Goal: Book appointment/travel/reservation

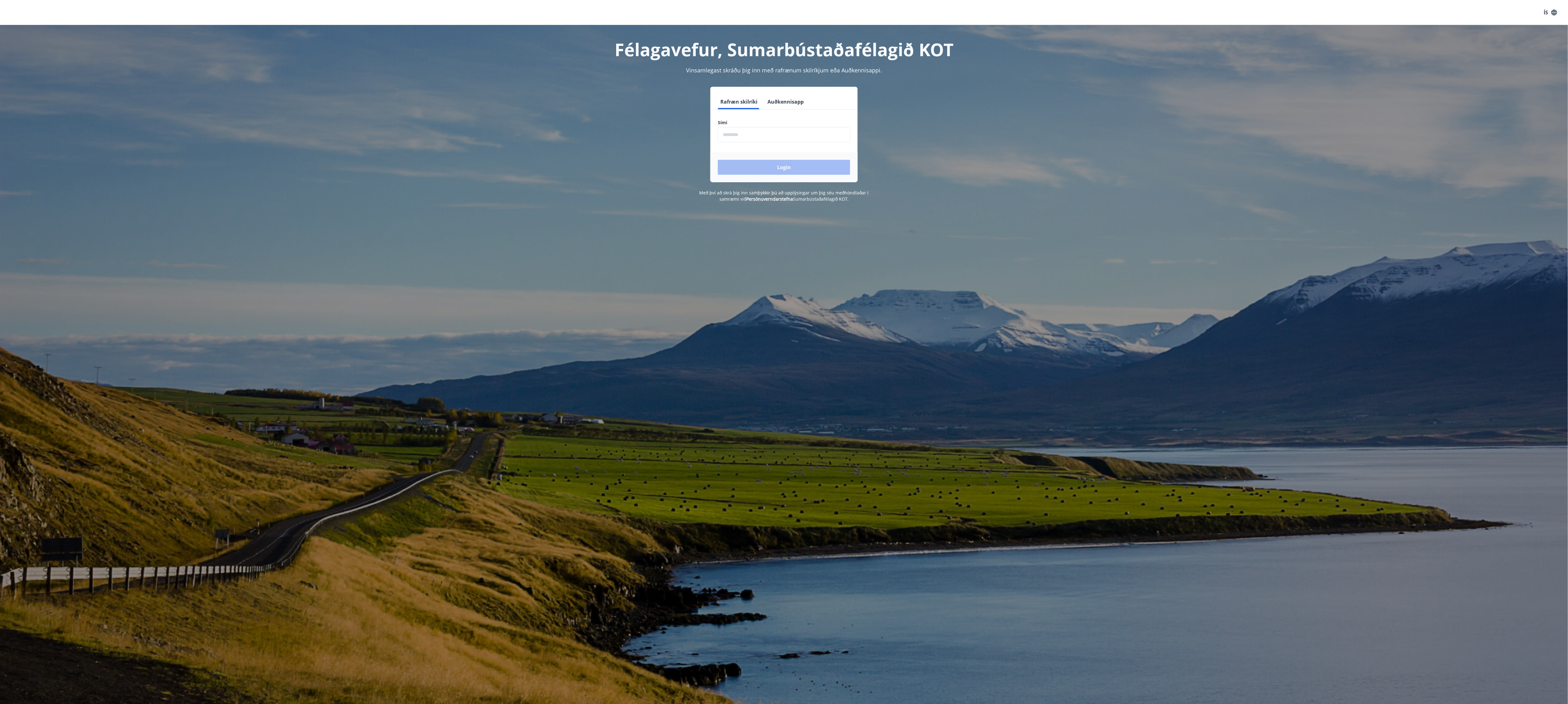
click at [798, 130] on input "phone" at bounding box center [784, 134] width 132 height 15
type input "********"
click at [821, 170] on button "Login" at bounding box center [784, 167] width 132 height 15
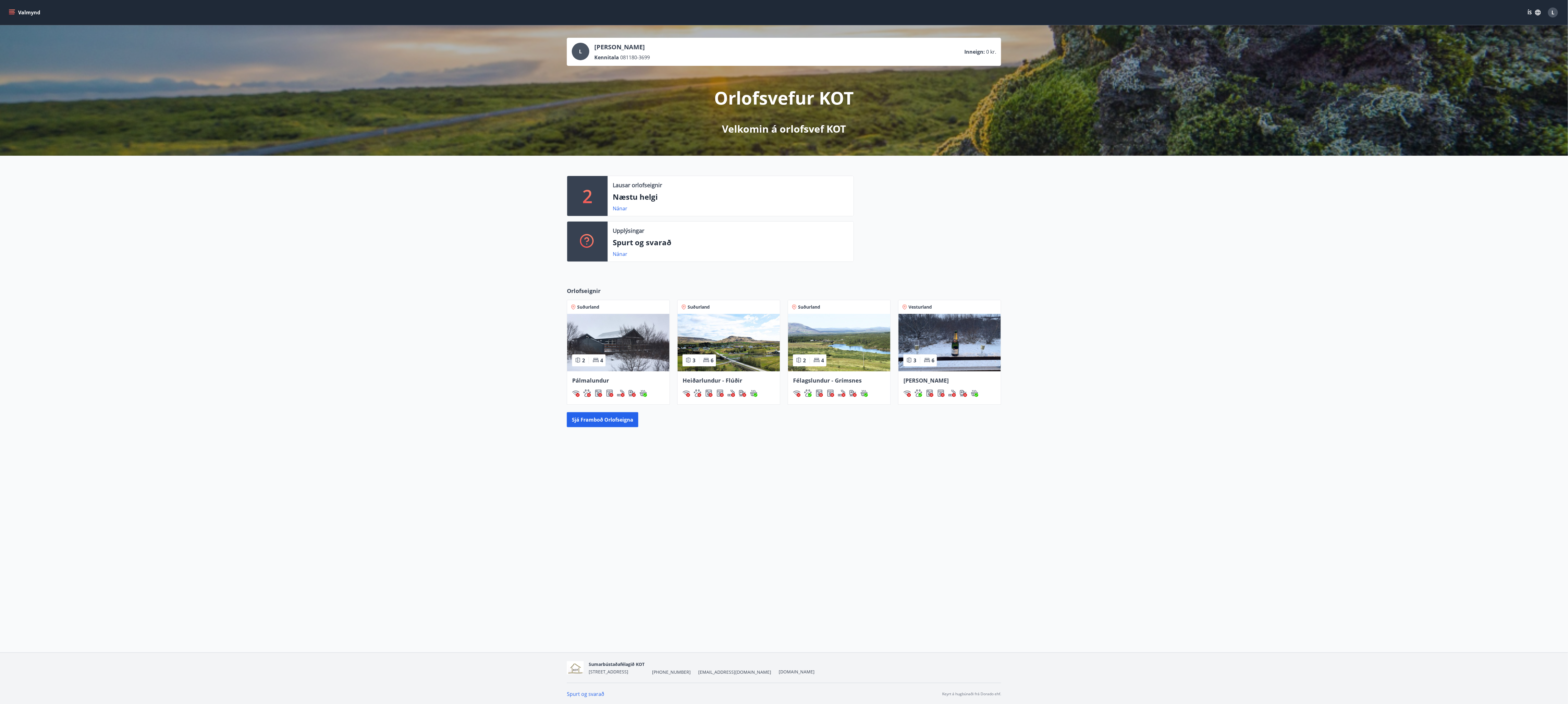
click at [649, 328] on img at bounding box center [618, 342] width 102 height 57
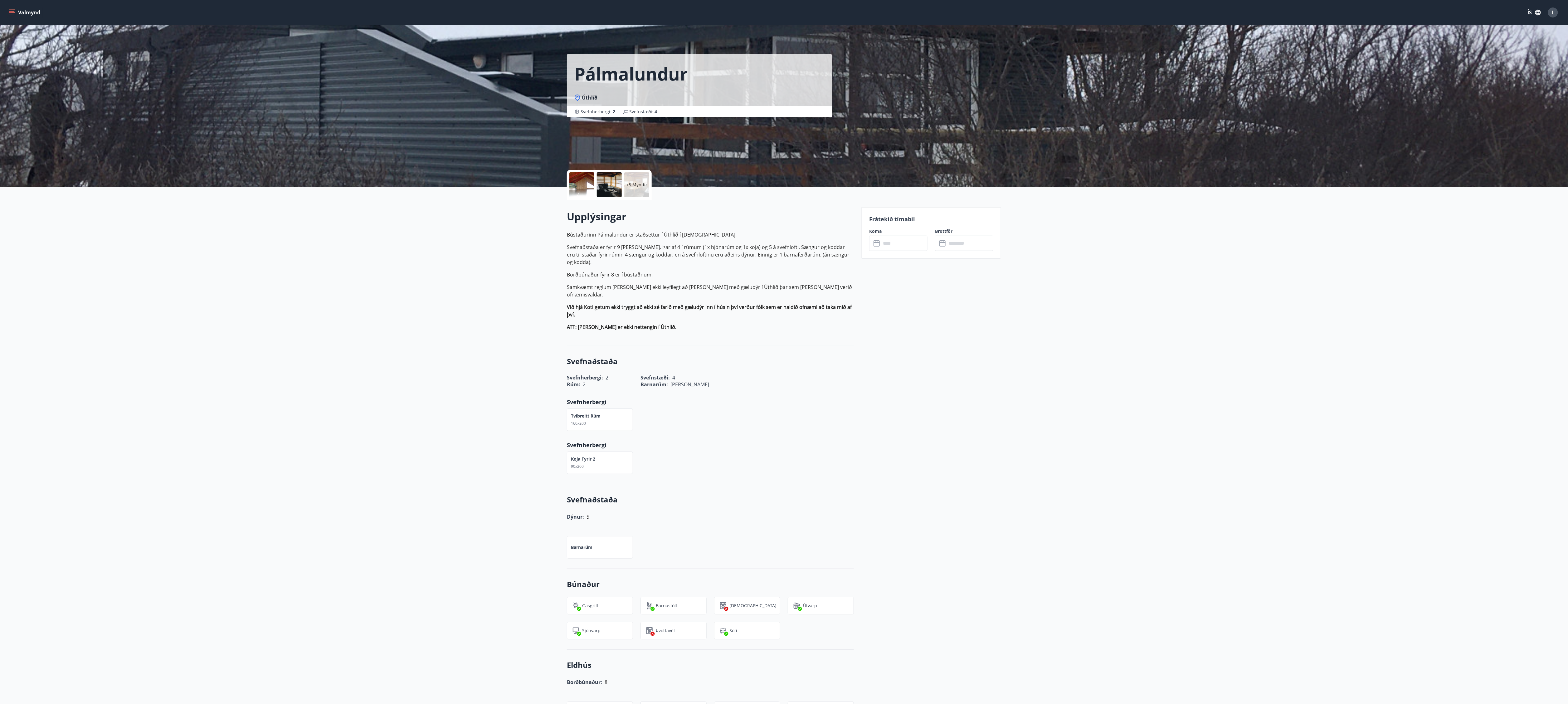
click at [919, 242] on input "text" at bounding box center [904, 243] width 46 height 15
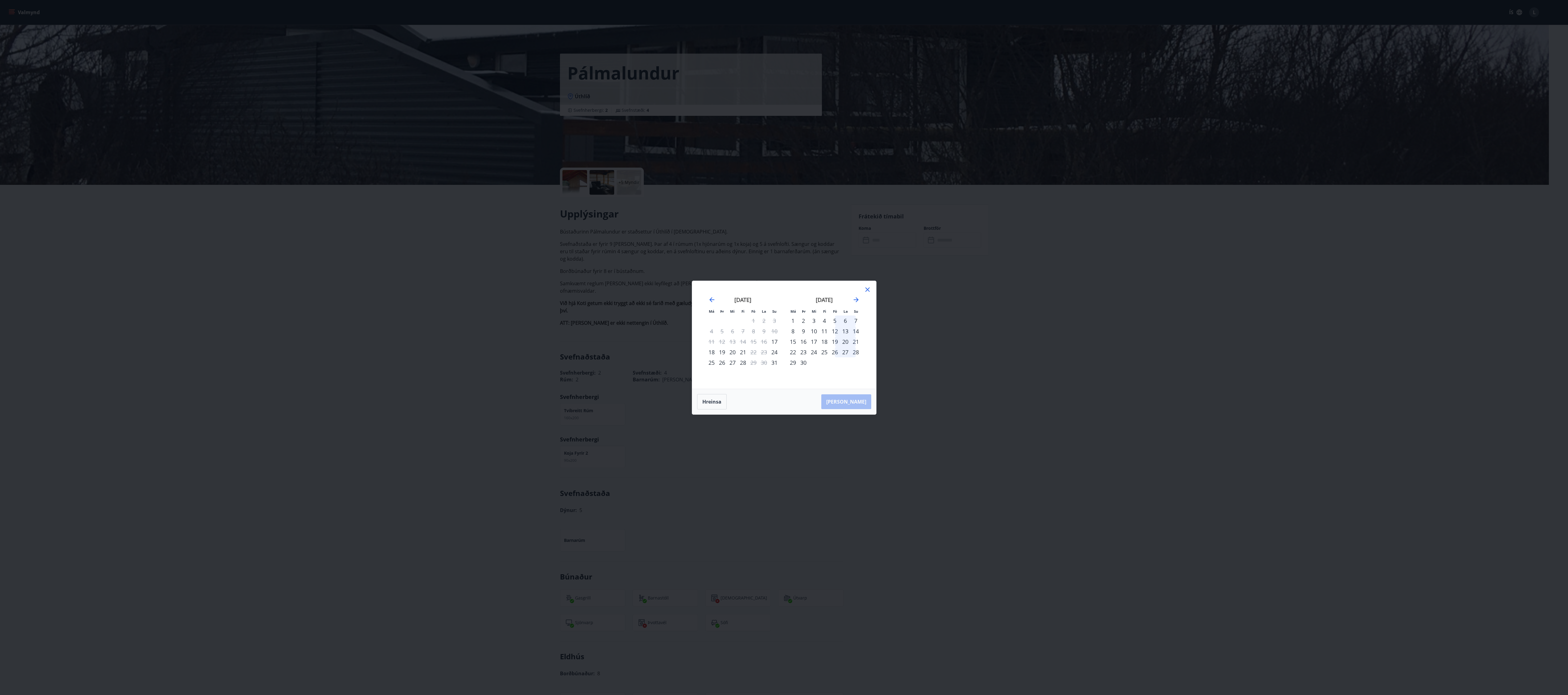
click at [836, 316] on div "5" at bounding box center [835, 320] width 10 height 10
click at [855, 318] on div "7" at bounding box center [855, 320] width 10 height 10
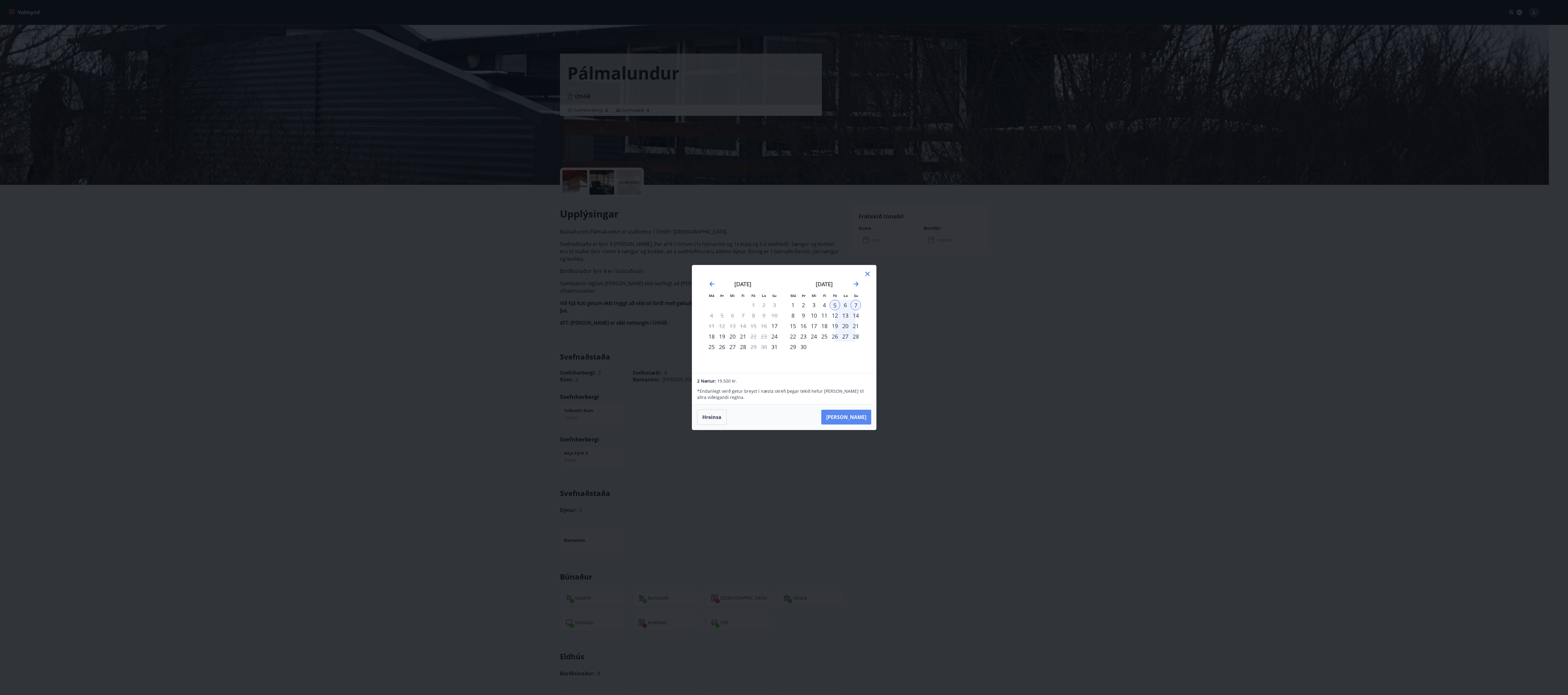
click at [868, 419] on button "Taka Frá" at bounding box center [846, 417] width 50 height 15
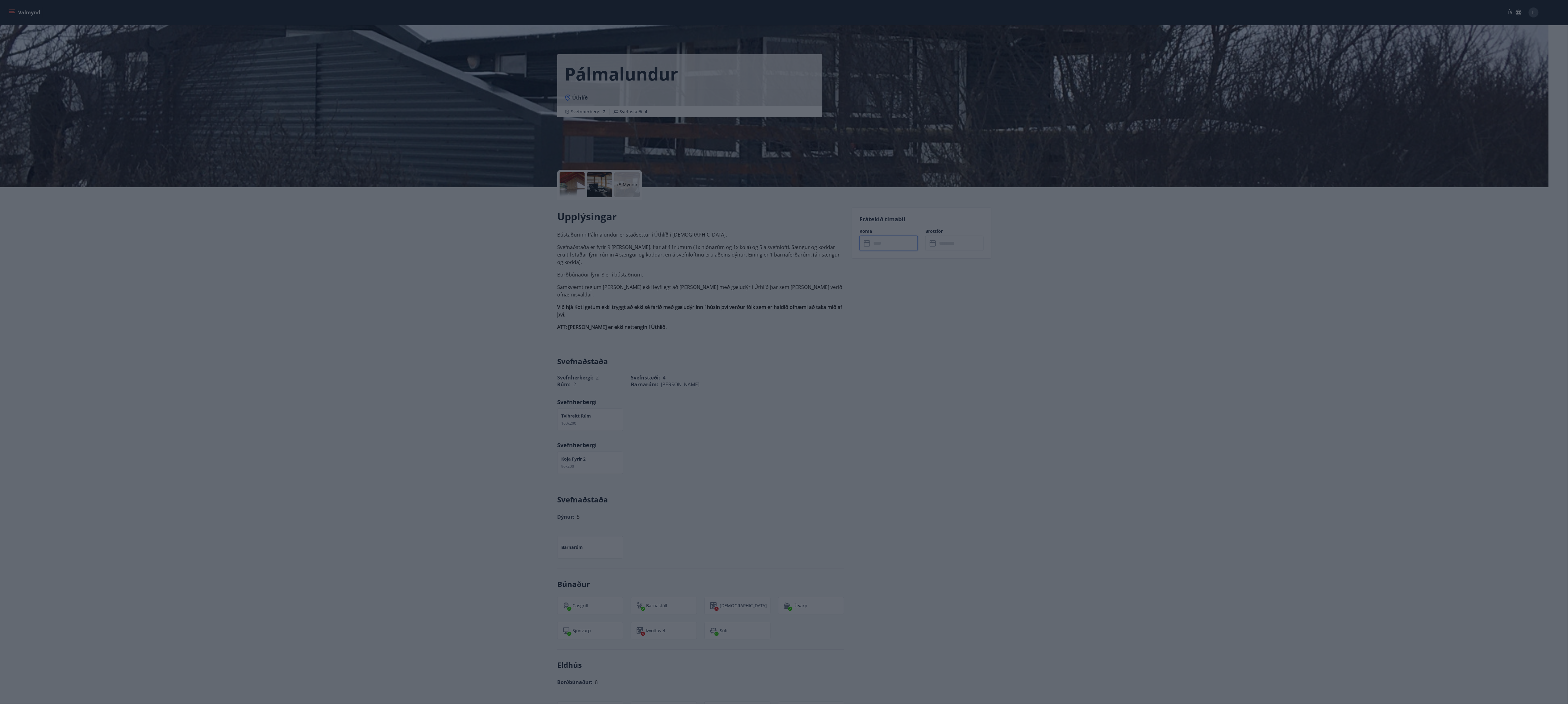
type input "******"
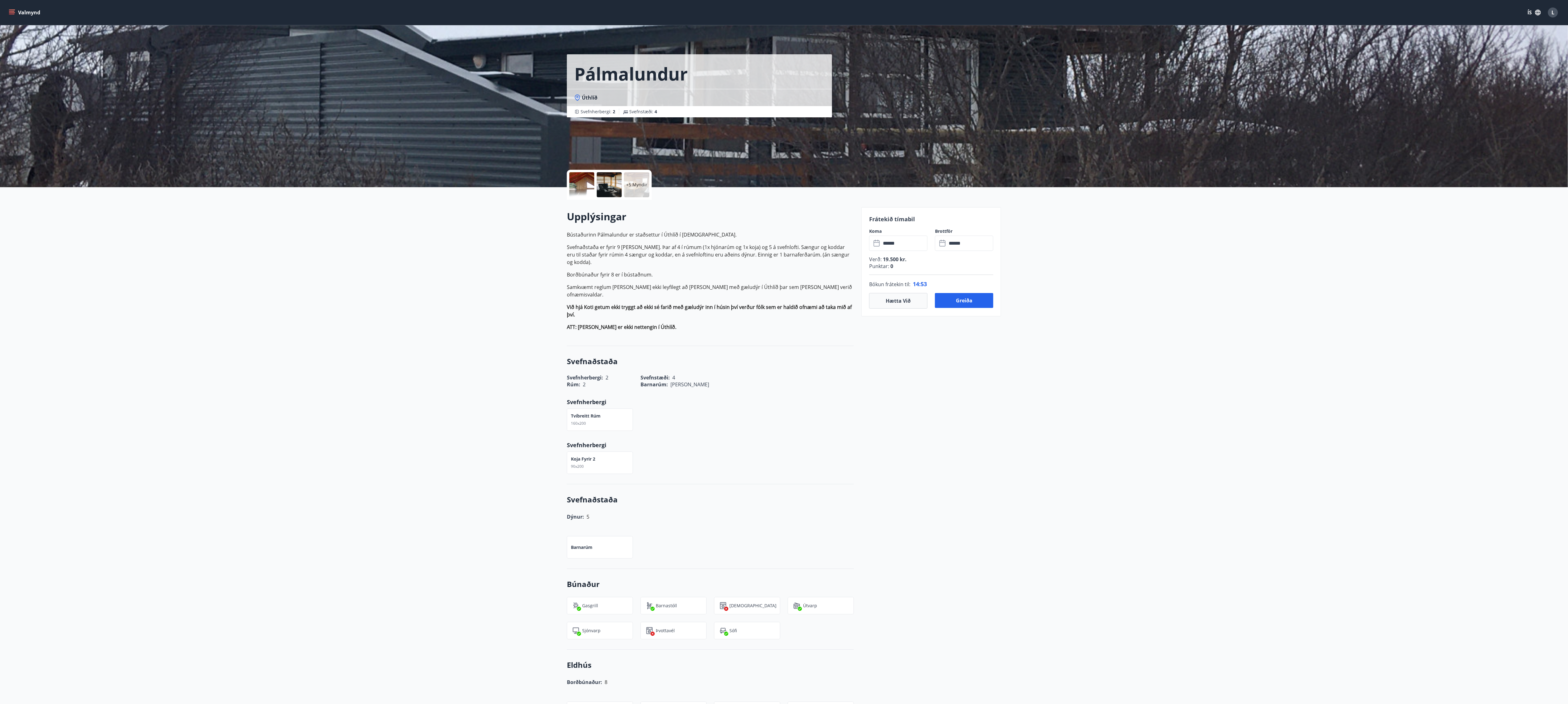
click at [721, 84] on div "Pálmalundur" at bounding box center [699, 72] width 265 height 35
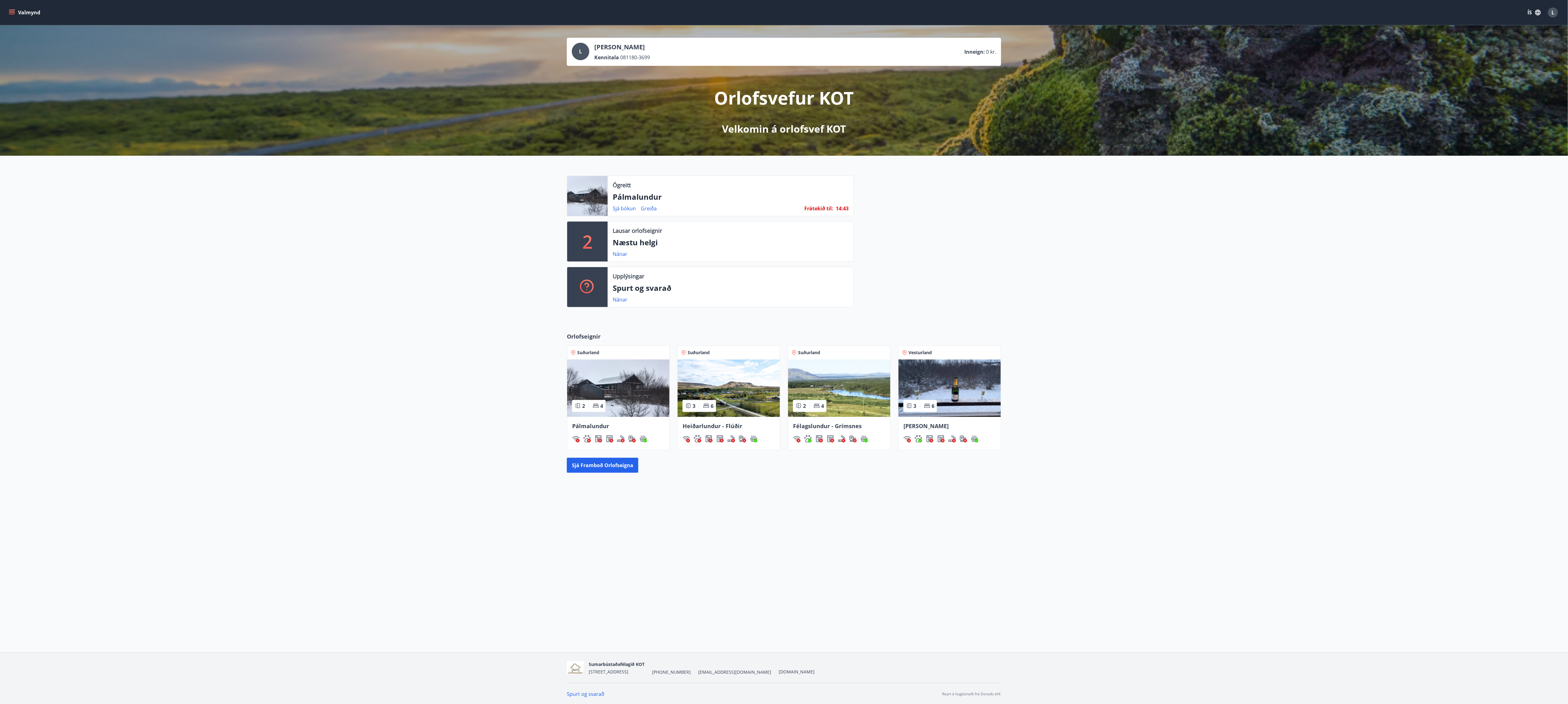
click at [763, 204] on div "Ógreitt Pálmalundur Sjá bókun Greiða Frátekið til : 14 : 43" at bounding box center [730, 196] width 246 height 40
click at [628, 200] on p "Pálmalundur" at bounding box center [730, 197] width 236 height 10
click at [608, 193] on div "Ógreitt Pálmalundur Sjá bókun Greiða Frátekið til : 14 : 41" at bounding box center [730, 196] width 246 height 40
click at [606, 193] on div at bounding box center [587, 196] width 41 height 40
click at [643, 230] on p "Lausar orlofseignir" at bounding box center [637, 231] width 49 height 8
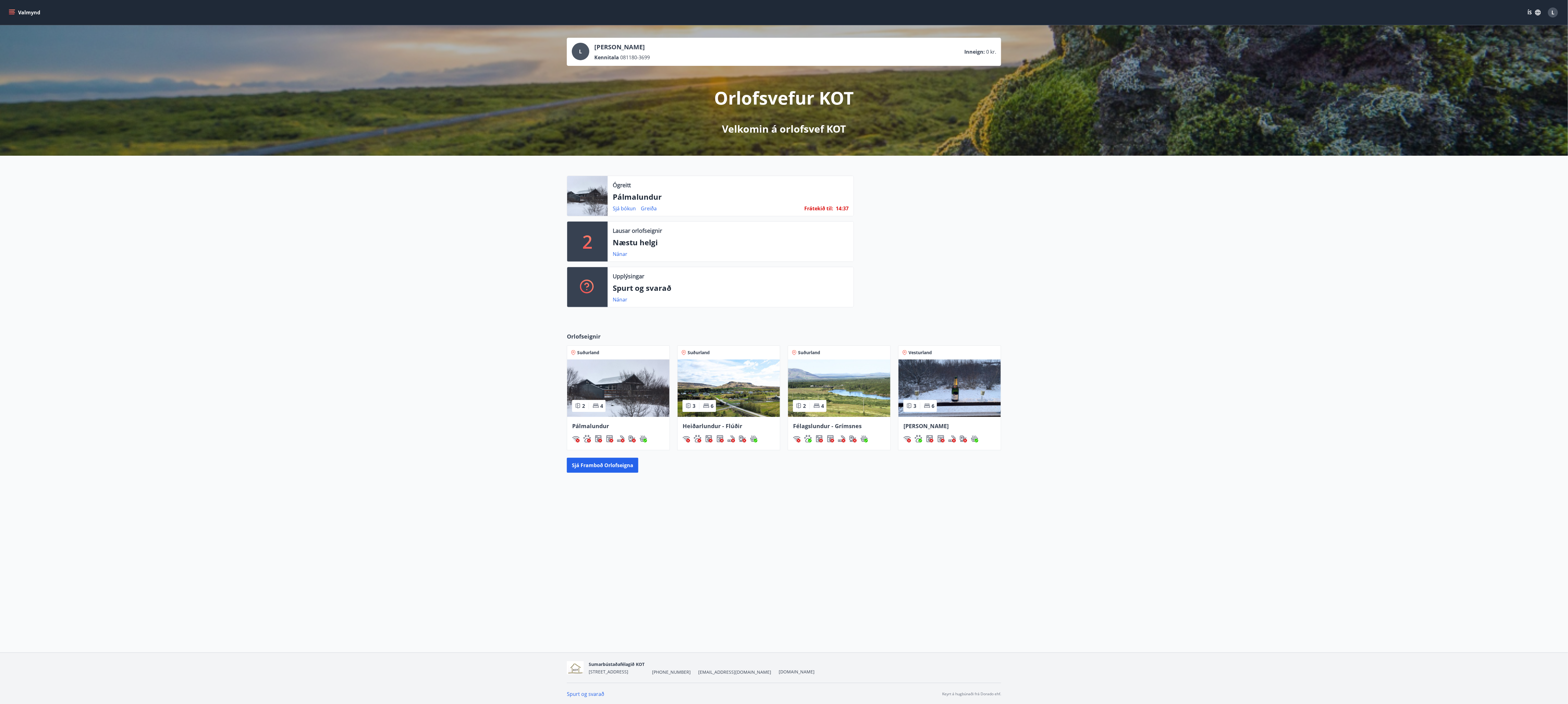
click at [577, 244] on div "2" at bounding box center [587, 241] width 41 height 40
click at [577, 244] on div "2" at bounding box center [587, 241] width 41 height 40
click at [578, 244] on div "2" at bounding box center [587, 241] width 41 height 40
click at [669, 242] on p "Næstu helgi" at bounding box center [730, 242] width 236 height 10
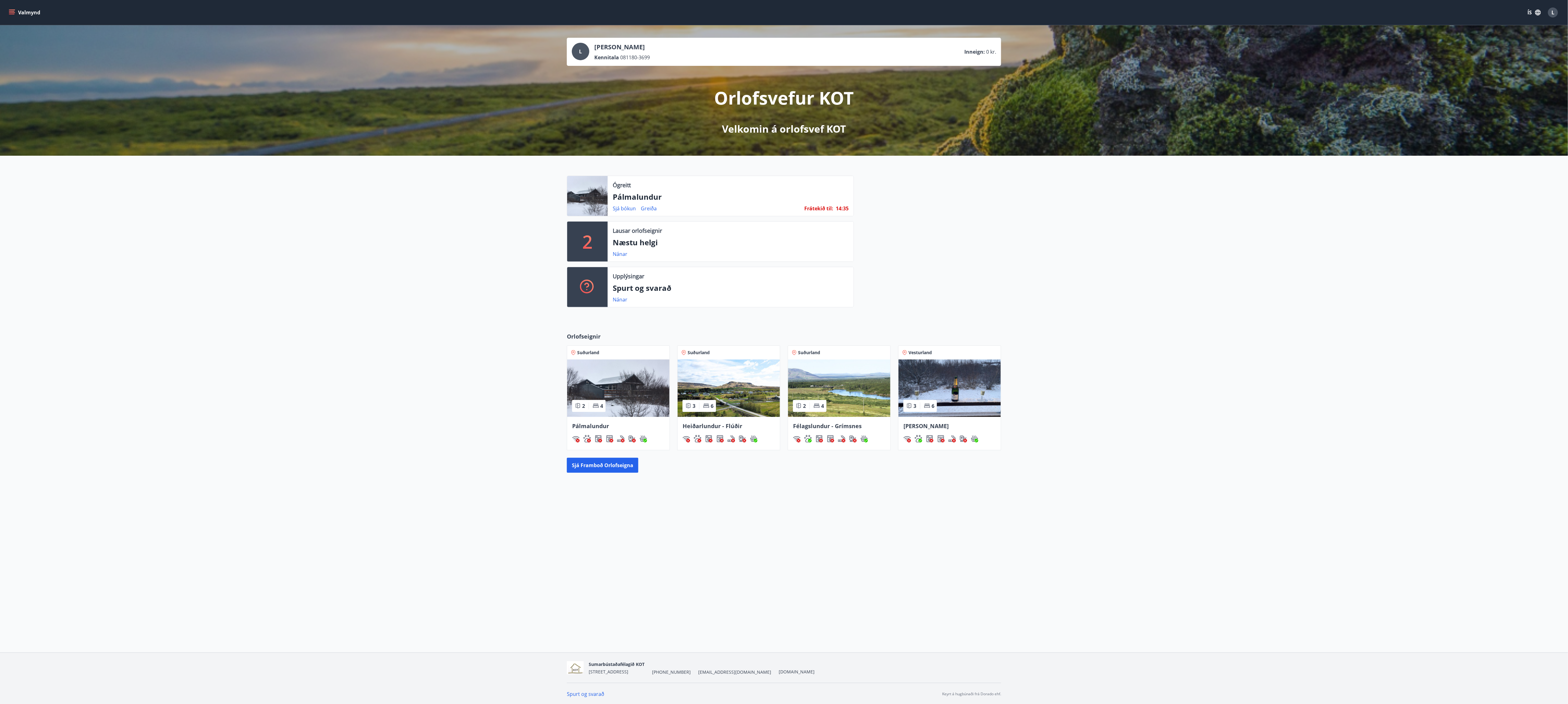
click at [649, 244] on p "Næstu helgi" at bounding box center [730, 242] width 236 height 10
click at [617, 253] on link "Nánar" at bounding box center [620, 254] width 15 height 7
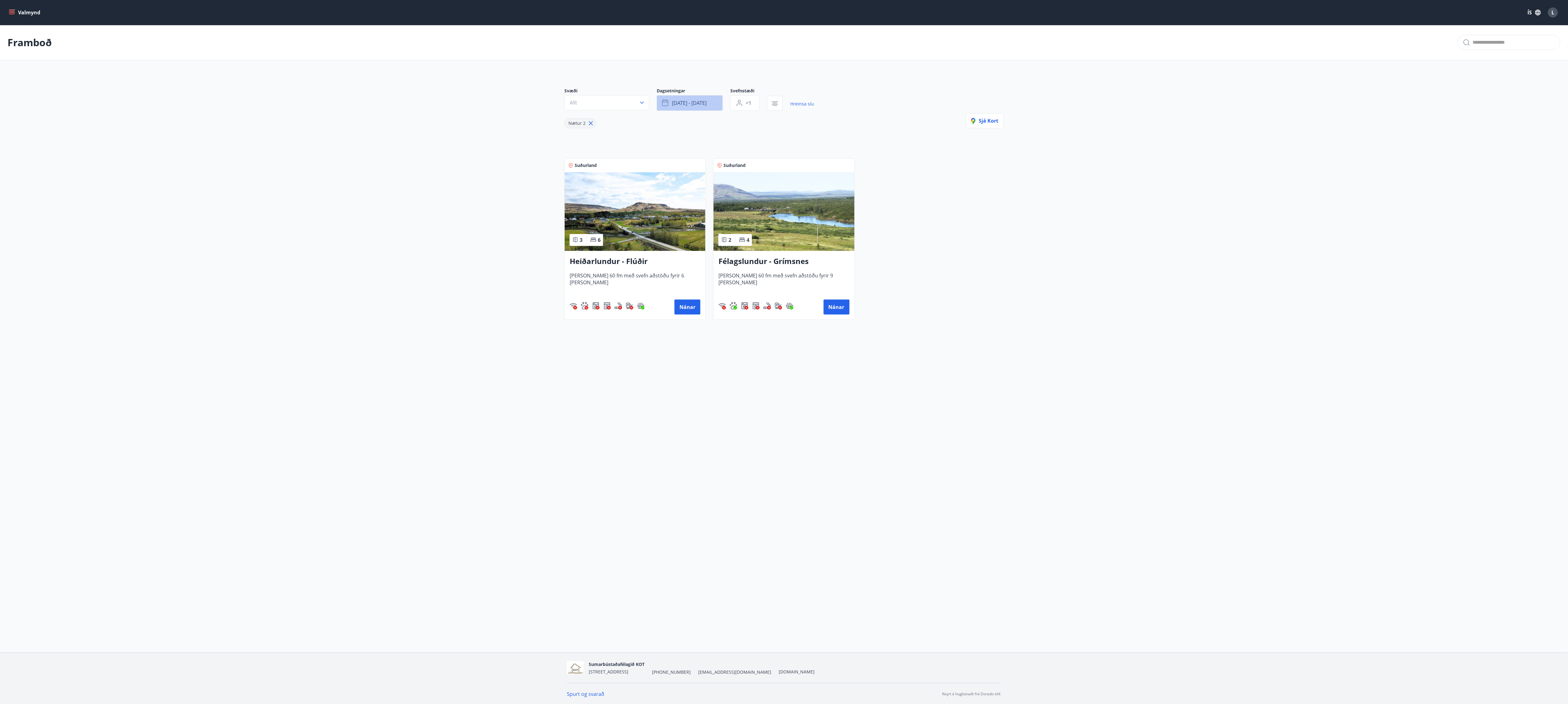
click at [698, 104] on span "ágú 22 - ágú 25" at bounding box center [689, 103] width 35 height 7
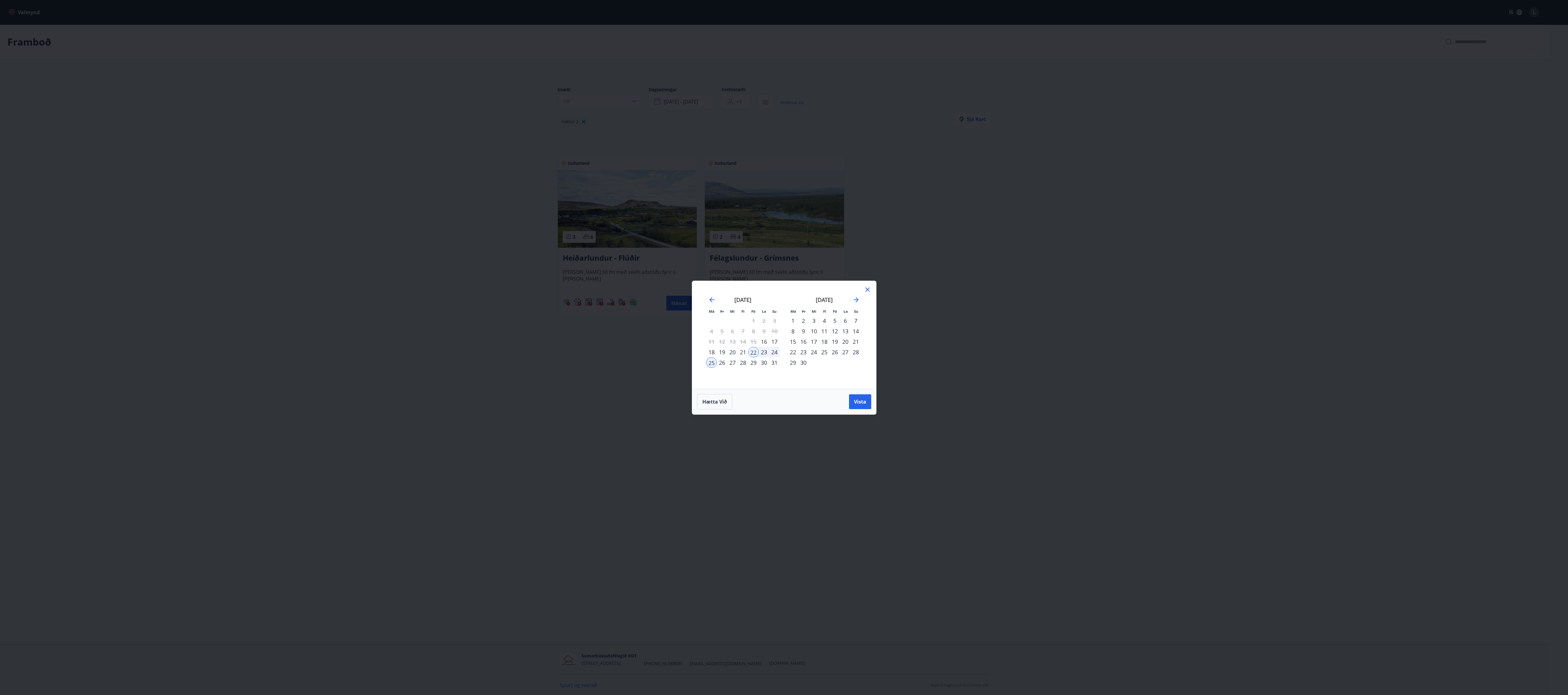
click at [835, 320] on div "5" at bounding box center [835, 320] width 10 height 10
click at [859, 315] on div "7" at bounding box center [855, 320] width 10 height 10
click at [859, 399] on span "Vista" at bounding box center [860, 402] width 12 height 7
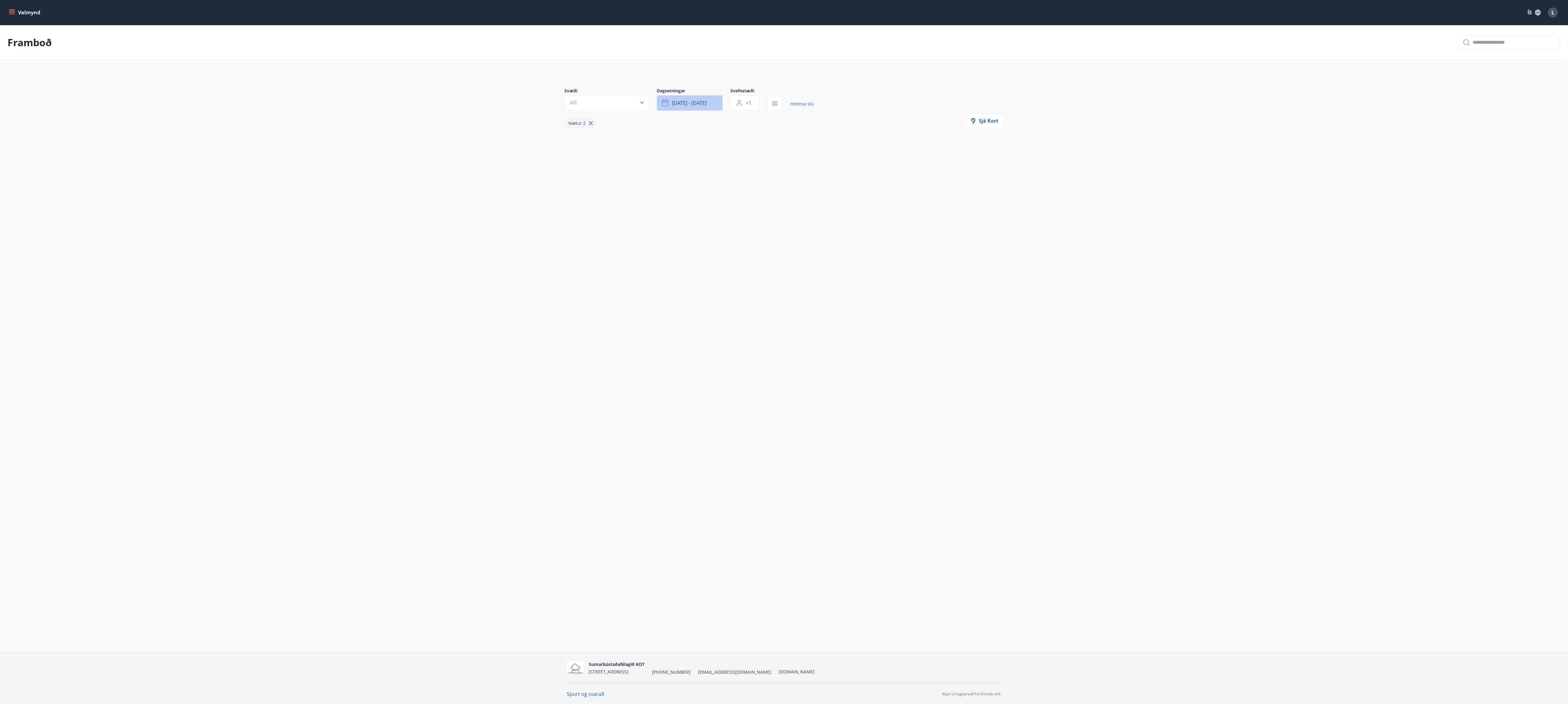
click at [702, 105] on span "sep 05 - sep 07" at bounding box center [689, 103] width 35 height 7
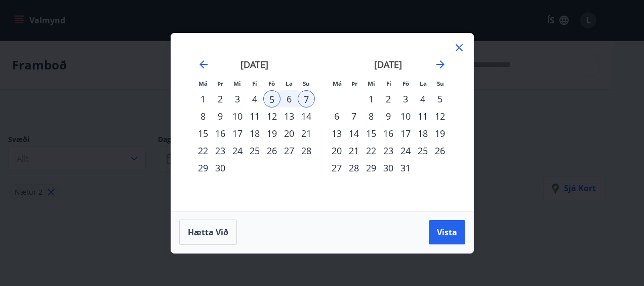
drag, startPoint x: 2574, startPoint y: 10, endPoint x: 104, endPoint y: 112, distance: 2471.8
click at [104, 112] on div "Má Þr Mi Fi Fö La Su Má Þr Mi Fi Fö La Su ágúst 2025 1 2 3 4 5 6 7 8 9 10 11 12…" at bounding box center [322, 143] width 644 height 286
click at [449, 233] on span "Vista" at bounding box center [447, 231] width 20 height 11
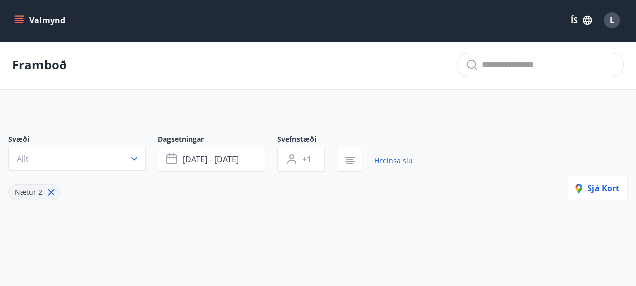
click at [174, 204] on div "Svæði Allt Dagsetningar sep 05 - sep 07 Svefnstæði +1 Hreinsa síu Nætur 2 Sjá k…" at bounding box center [318, 183] width 636 height 147
click at [229, 159] on span "sep 05 - sep 07" at bounding box center [211, 158] width 56 height 11
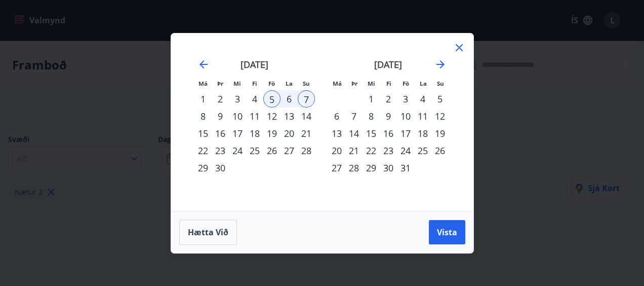
click at [270, 115] on div "12" at bounding box center [271, 115] width 17 height 17
click at [309, 119] on div "14" at bounding box center [306, 115] width 17 height 17
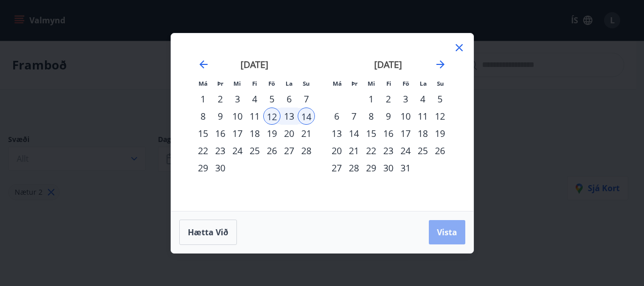
click at [455, 230] on span "Vista" at bounding box center [447, 231] width 20 height 11
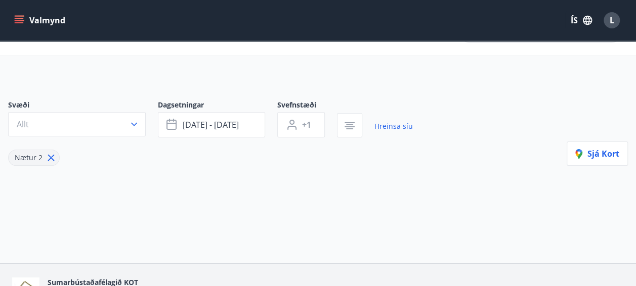
scroll to position [31, 0]
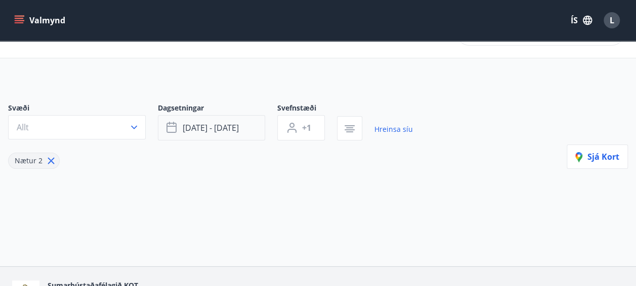
click at [211, 118] on button "sep 12 - sep 14" at bounding box center [211, 127] width 107 height 25
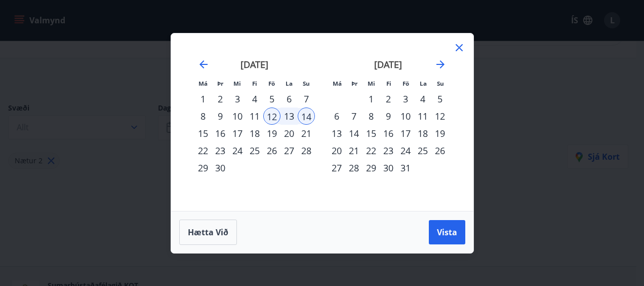
click at [453, 47] on icon at bounding box center [459, 48] width 12 height 12
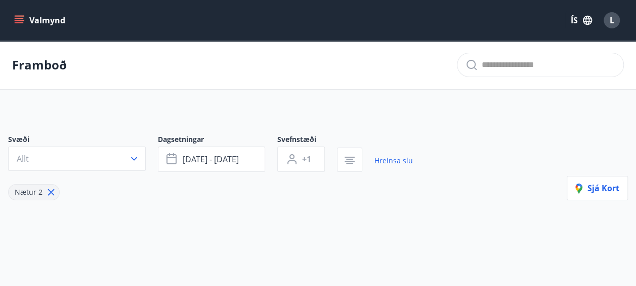
click at [16, 14] on button "Valmynd" at bounding box center [40, 20] width 57 height 18
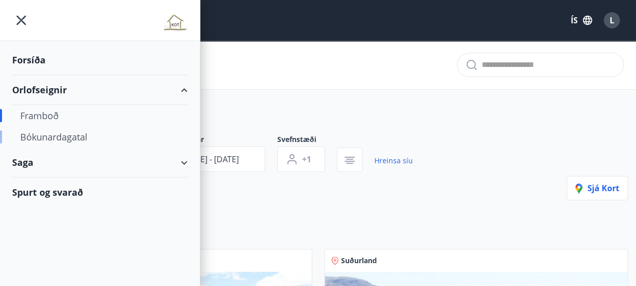
click at [64, 138] on div "Bókunardagatal" at bounding box center [99, 136] width 159 height 21
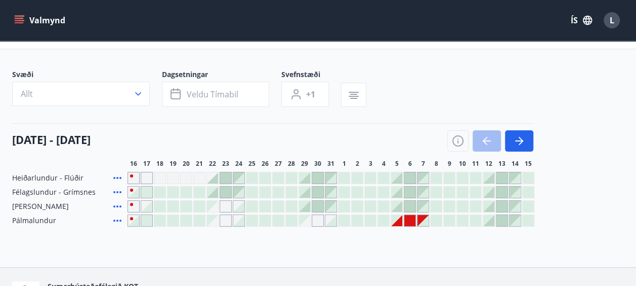
scroll to position [27, 0]
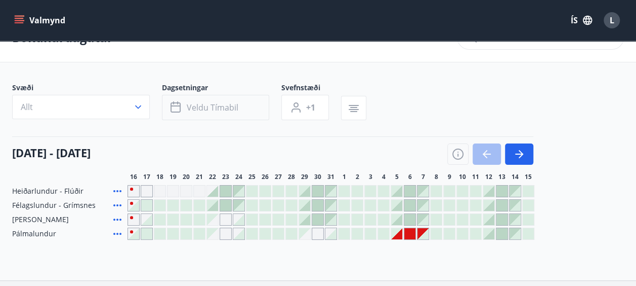
click at [243, 104] on button "Veldu tímabil" at bounding box center [215, 107] width 107 height 25
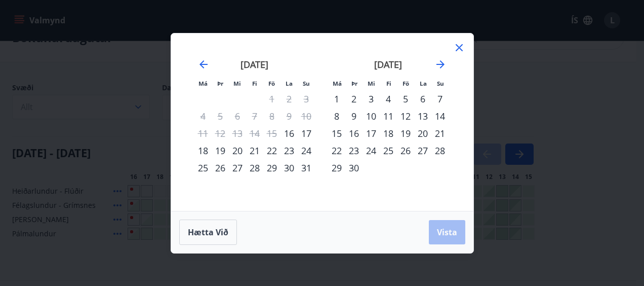
click at [405, 97] on div "5" at bounding box center [405, 98] width 17 height 17
click at [439, 99] on div "7" at bounding box center [439, 98] width 17 height 17
click at [454, 236] on span "Vista" at bounding box center [447, 231] width 20 height 11
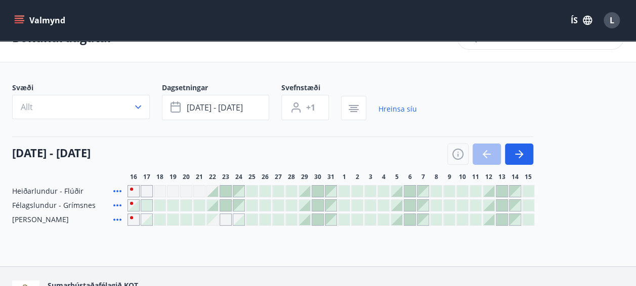
click at [115, 190] on icon at bounding box center [117, 191] width 8 height 2
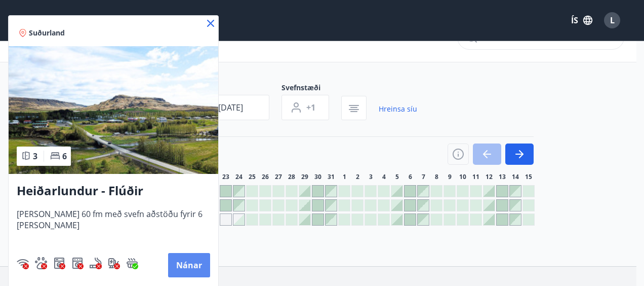
click at [205, 265] on button "Nánar" at bounding box center [189, 265] width 42 height 24
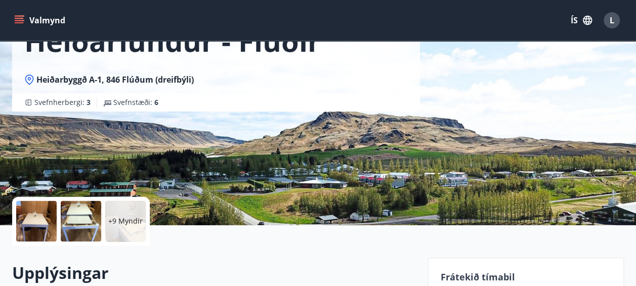
scroll to position [239, 0]
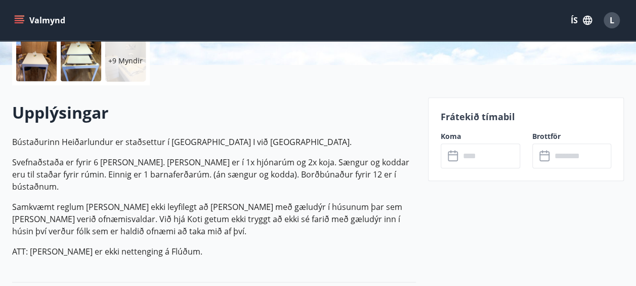
click at [460, 157] on input "text" at bounding box center [490, 155] width 60 height 25
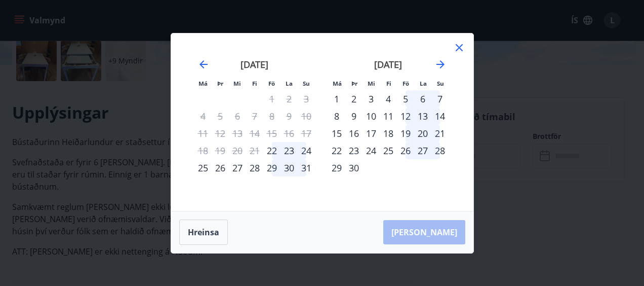
click at [407, 96] on div "5" at bounding box center [405, 98] width 17 height 17
click at [436, 99] on div "7" at bounding box center [439, 98] width 17 height 17
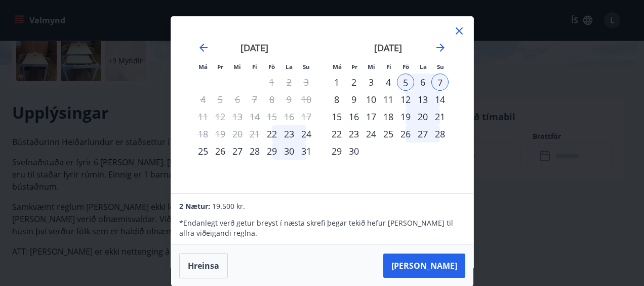
click at [457, 29] on icon at bounding box center [459, 30] width 7 height 7
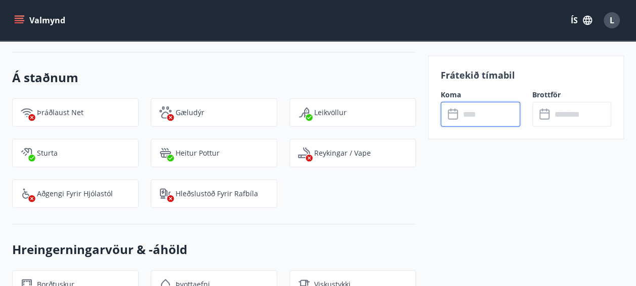
scroll to position [0, 0]
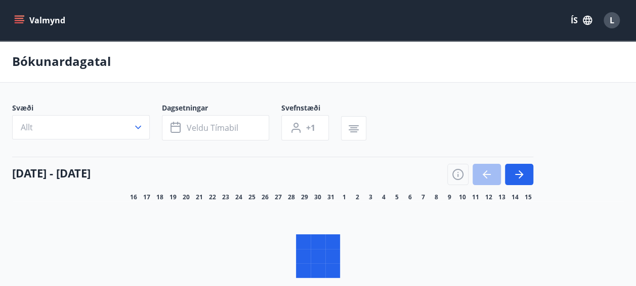
scroll to position [27, 0]
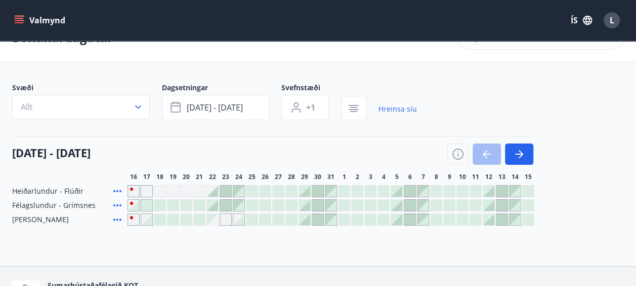
click at [399, 87] on div "Svæði Allt Dagsetningar sep 05 - sep 07 Svefnstæði +1 Hreinsa síu" at bounding box center [214, 101] width 405 height 37
